Goal: Task Accomplishment & Management: Use online tool/utility

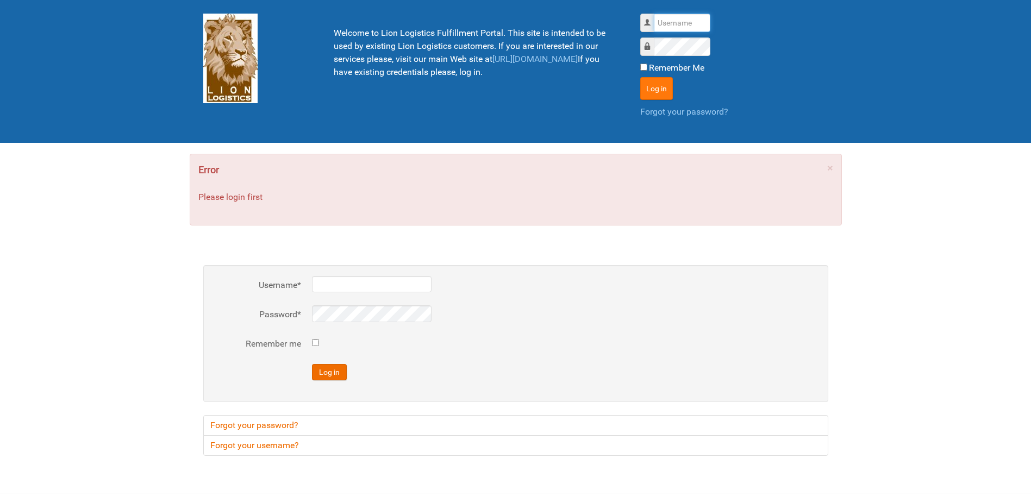
type input "Lion"
click at [662, 86] on button "Log in" at bounding box center [656, 88] width 33 height 23
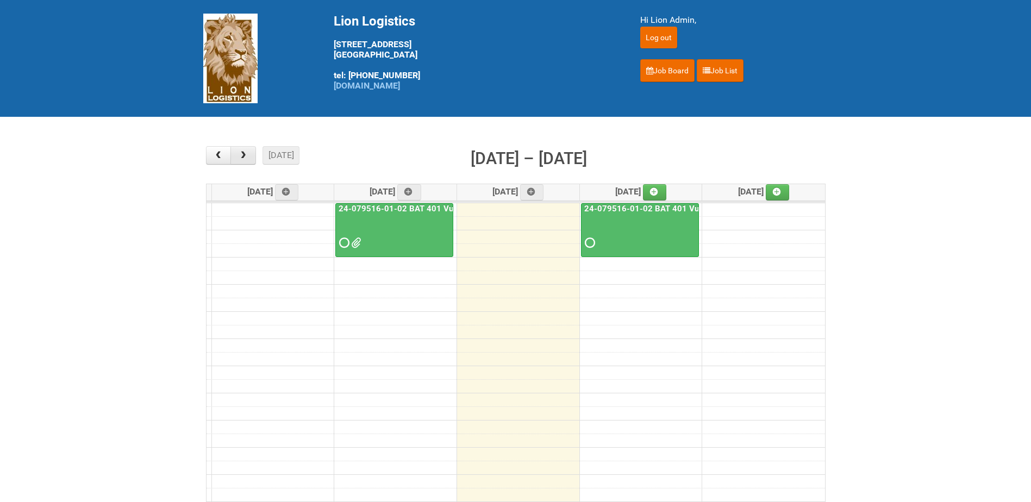
click at [244, 160] on button "button" at bounding box center [243, 155] width 26 height 18
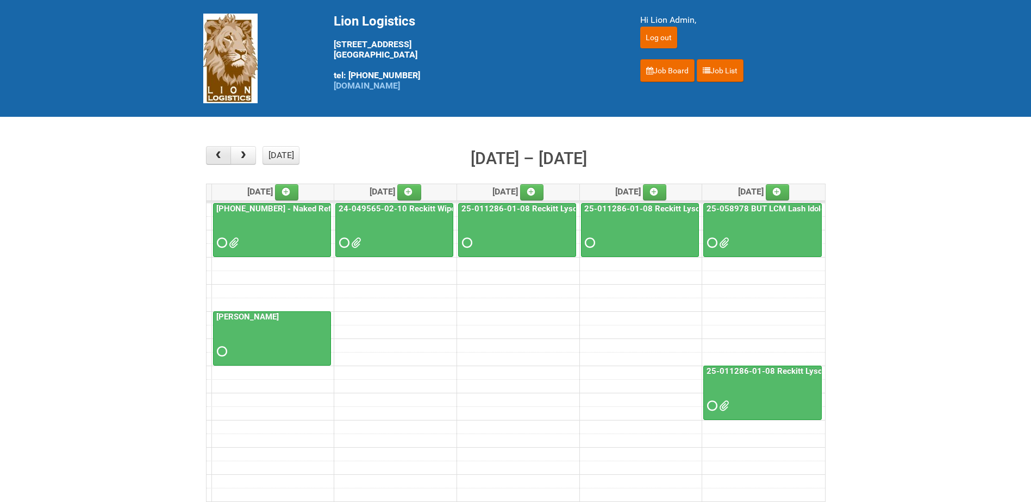
click at [215, 158] on span "button" at bounding box center [218, 155] width 10 height 9
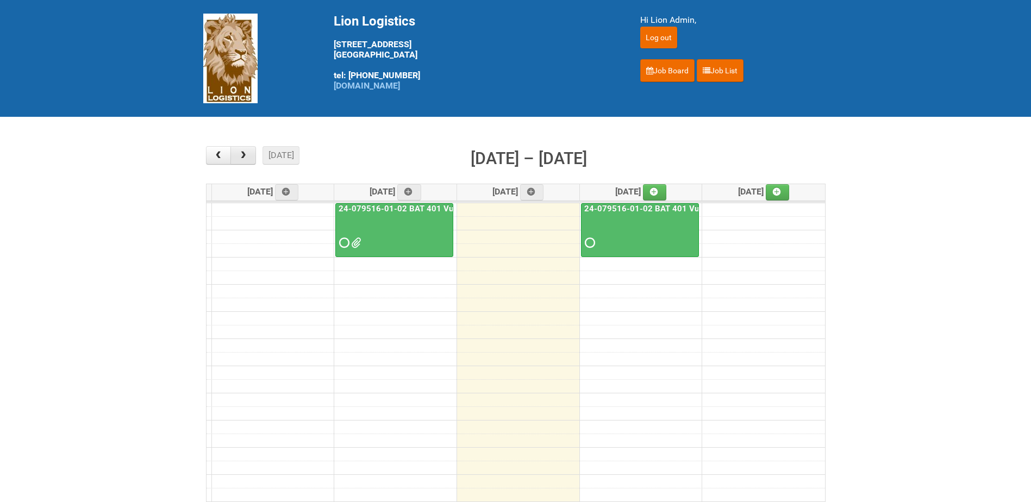
click at [241, 155] on span "button" at bounding box center [243, 155] width 10 height 9
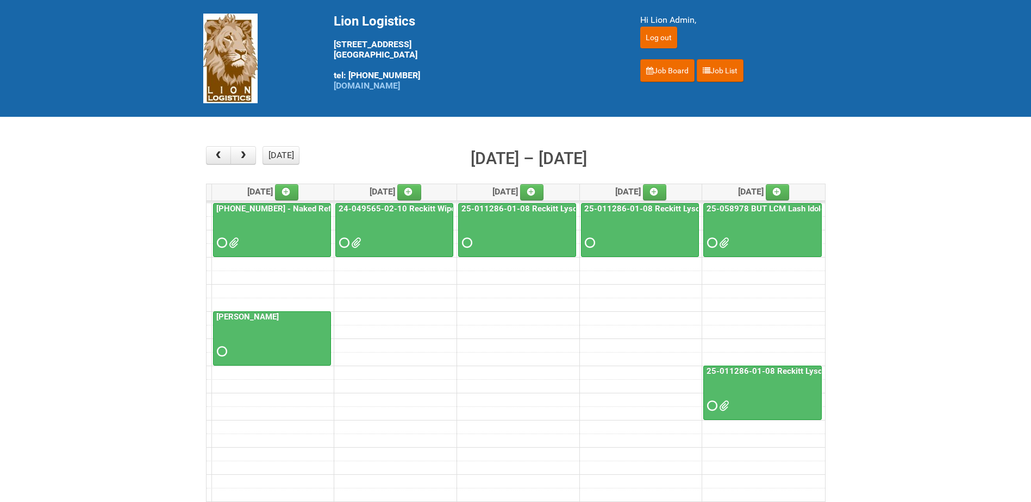
click at [283, 208] on link "25-055556-01 - Naked Reformulation" at bounding box center [293, 209] width 158 height 10
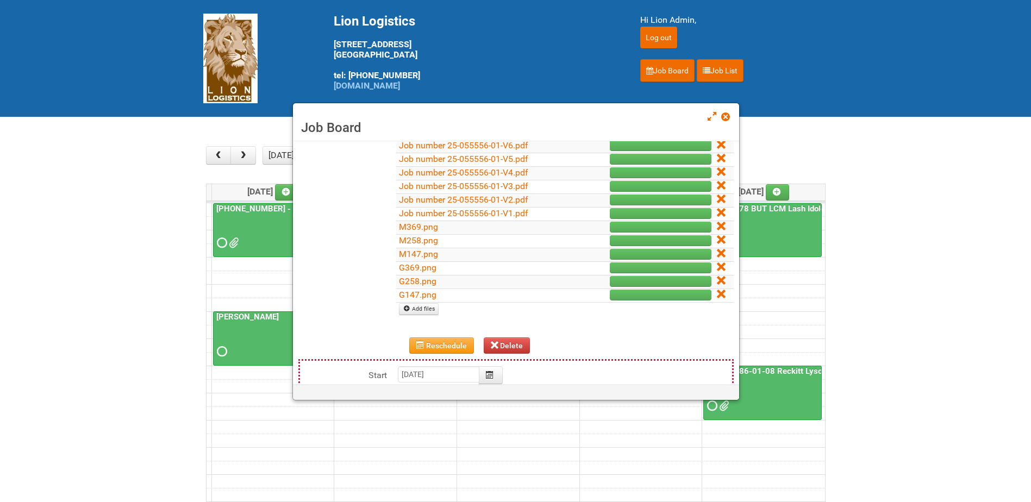
scroll to position [109, 0]
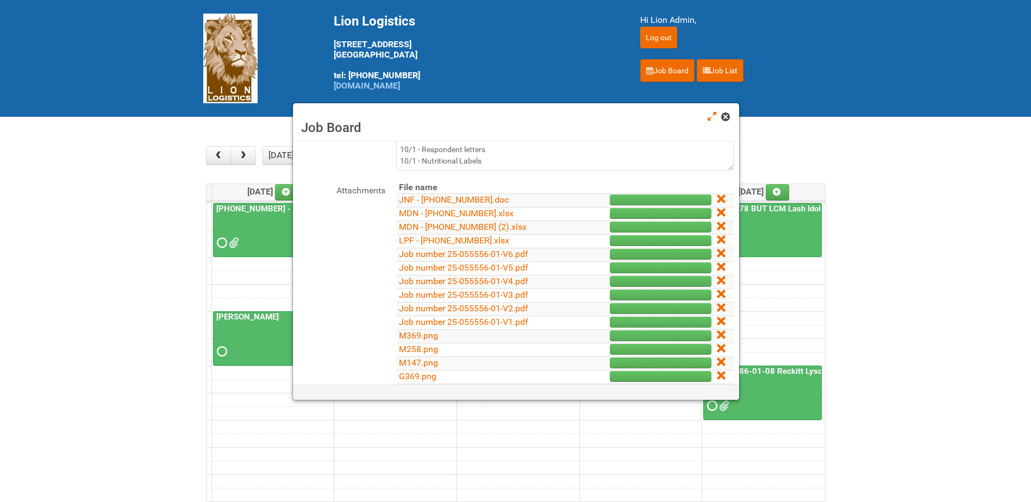
click at [723, 122] on link at bounding box center [726, 117] width 10 height 13
